Goal: Information Seeking & Learning: Find contact information

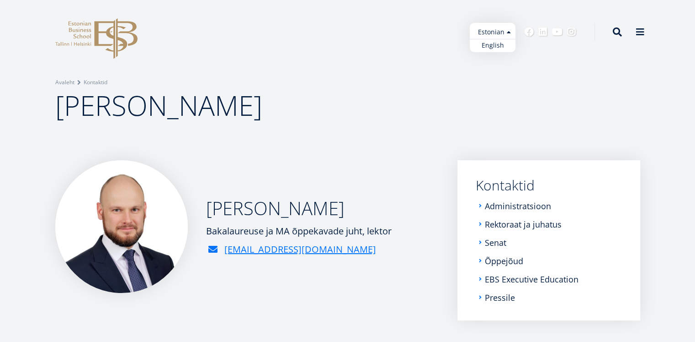
click at [495, 30] on ul "Estonian English" at bounding box center [493, 37] width 46 height 29
click at [500, 48] on link "English" at bounding box center [493, 45] width 46 height 13
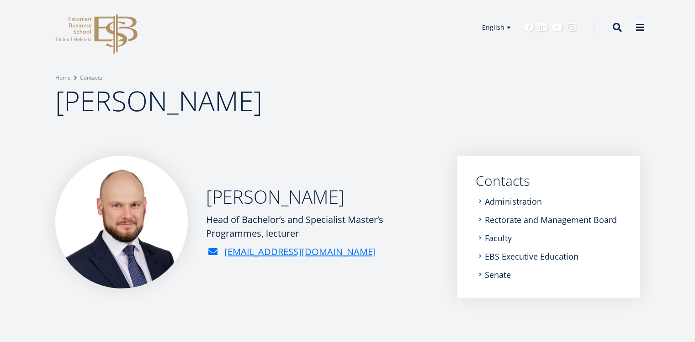
scroll to position [11, 0]
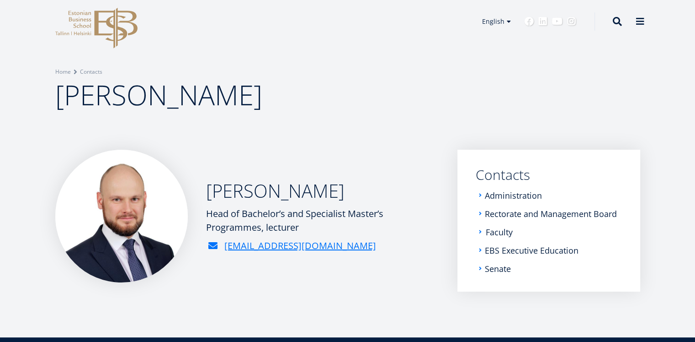
click at [509, 231] on link "Faculty" at bounding box center [499, 231] width 27 height 9
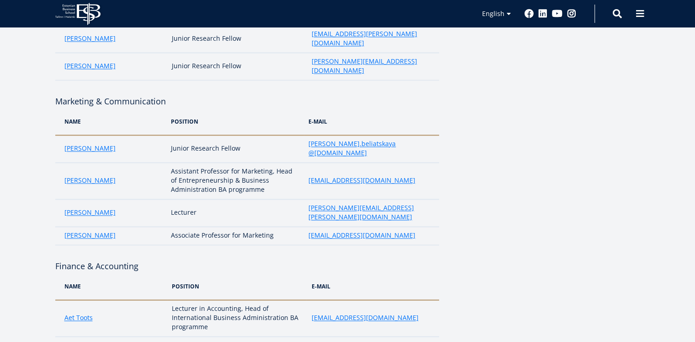
scroll to position [1365, 0]
click at [76, 339] on link "Alar Kein" at bounding box center [89, 343] width 51 height 9
click at [78, 312] on link "Aet Toots" at bounding box center [78, 316] width 28 height 9
click at [78, 339] on link "Alar Kein" at bounding box center [89, 343] width 51 height 9
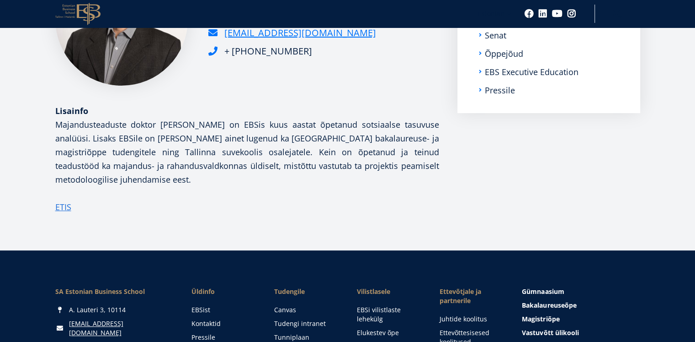
scroll to position [208, 0]
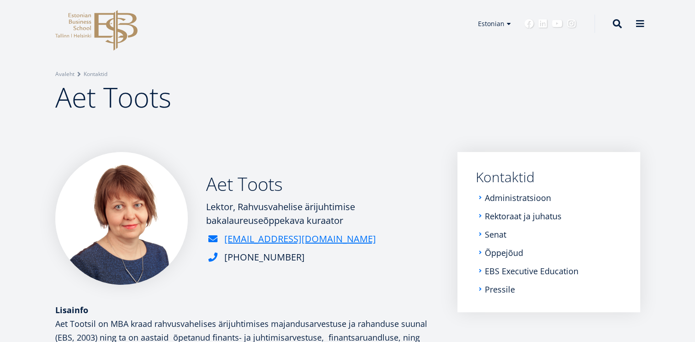
scroll to position [13, 0]
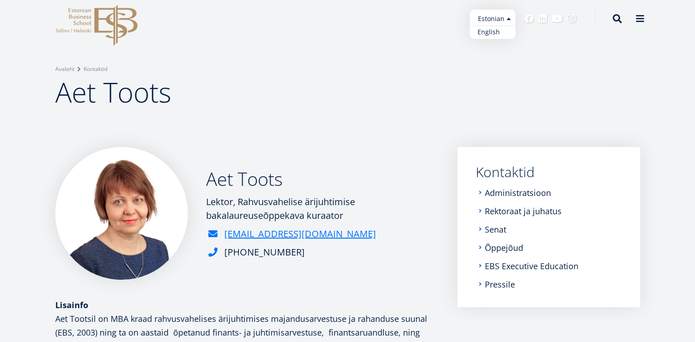
click at [485, 30] on link "English" at bounding box center [493, 32] width 46 height 13
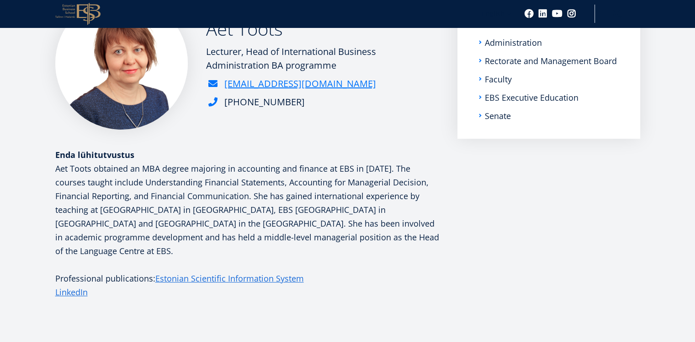
scroll to position [163, 0]
click at [232, 272] on link "Estonian Scientific Information System" at bounding box center [229, 279] width 149 height 14
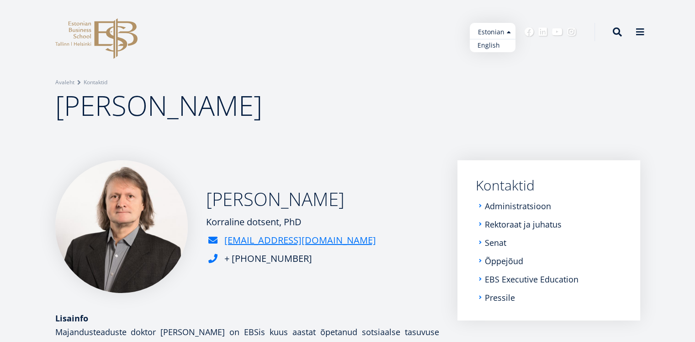
click at [489, 45] on link "English" at bounding box center [493, 45] width 46 height 13
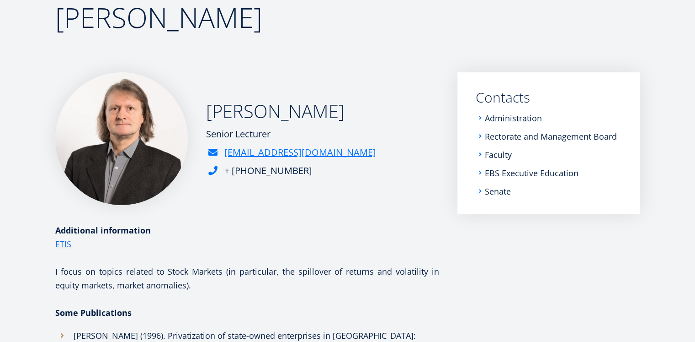
scroll to position [87, 0]
